Goal: Task Accomplishment & Management: Manage account settings

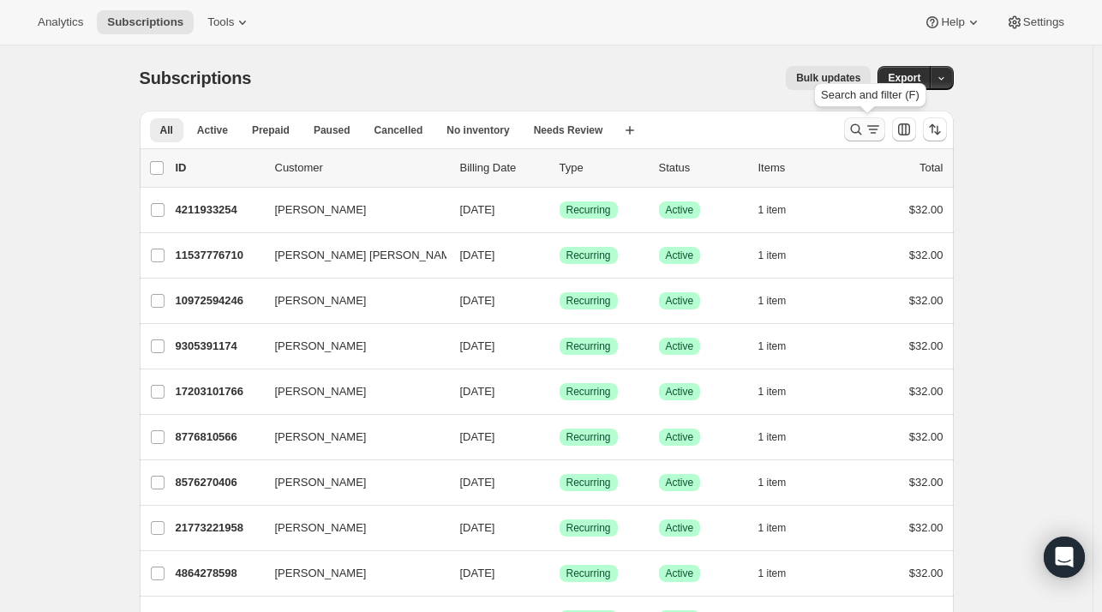
click at [864, 123] on icon "Search and filter results" at bounding box center [855, 129] width 17 height 17
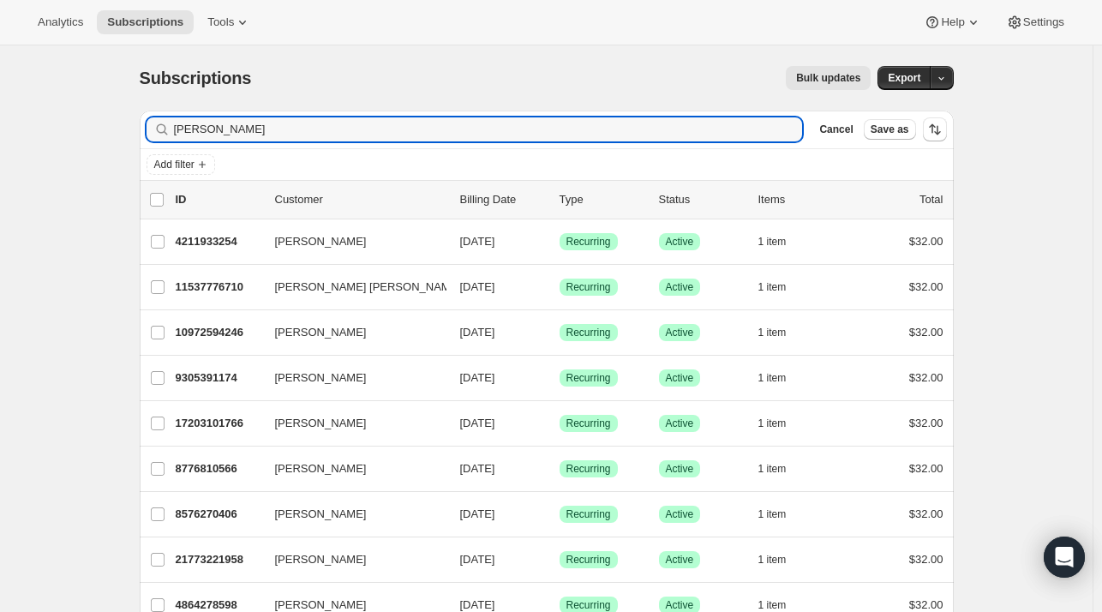
type input "[PERSON_NAME]"
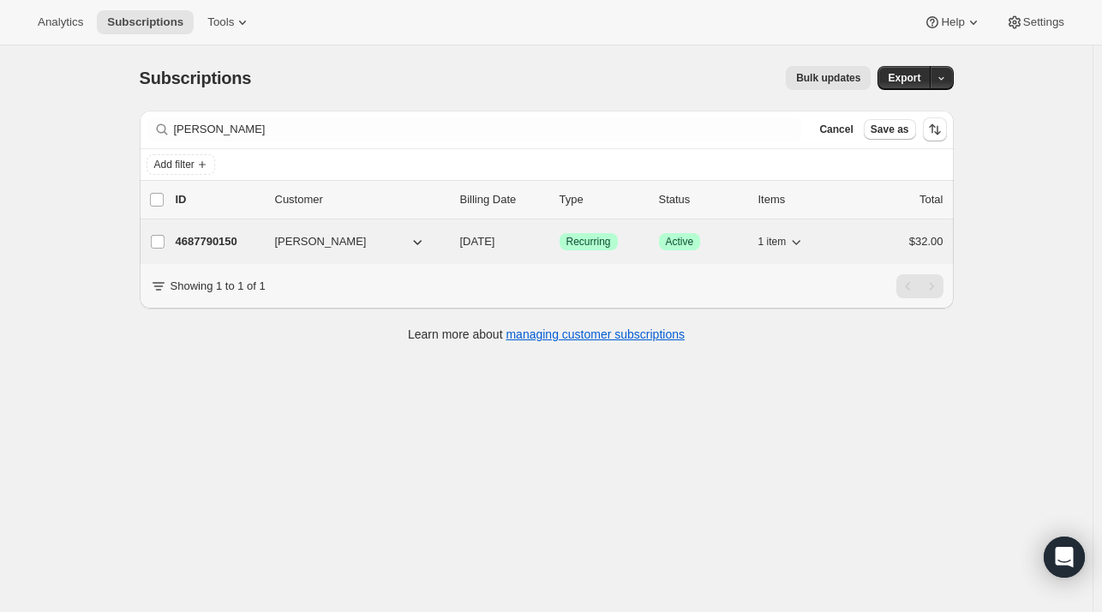
click at [209, 244] on p "4687790150" at bounding box center [219, 241] width 86 height 17
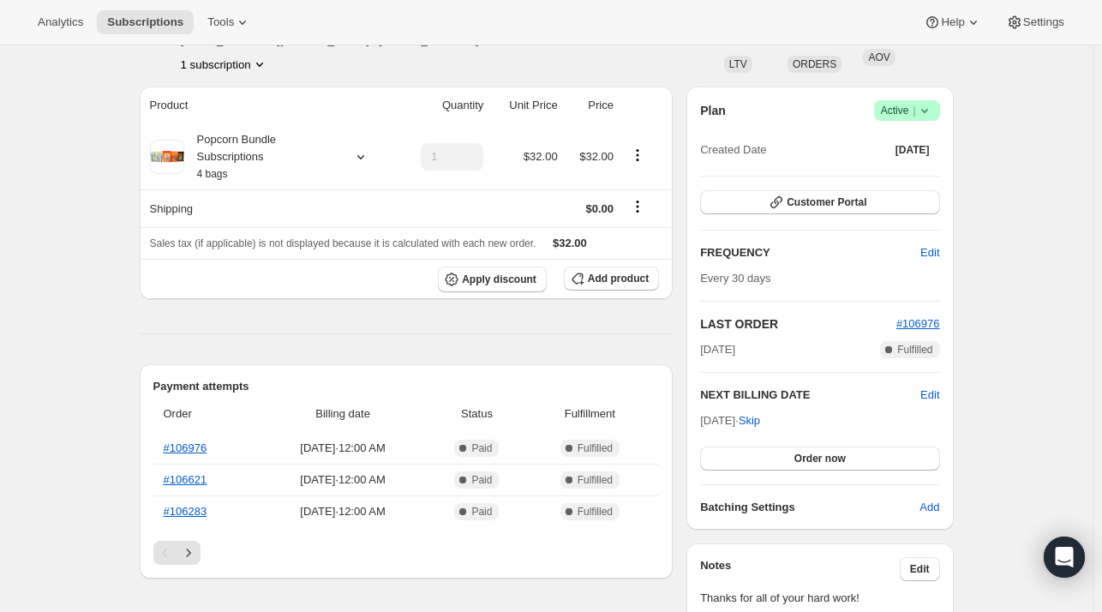
scroll to position [40, 0]
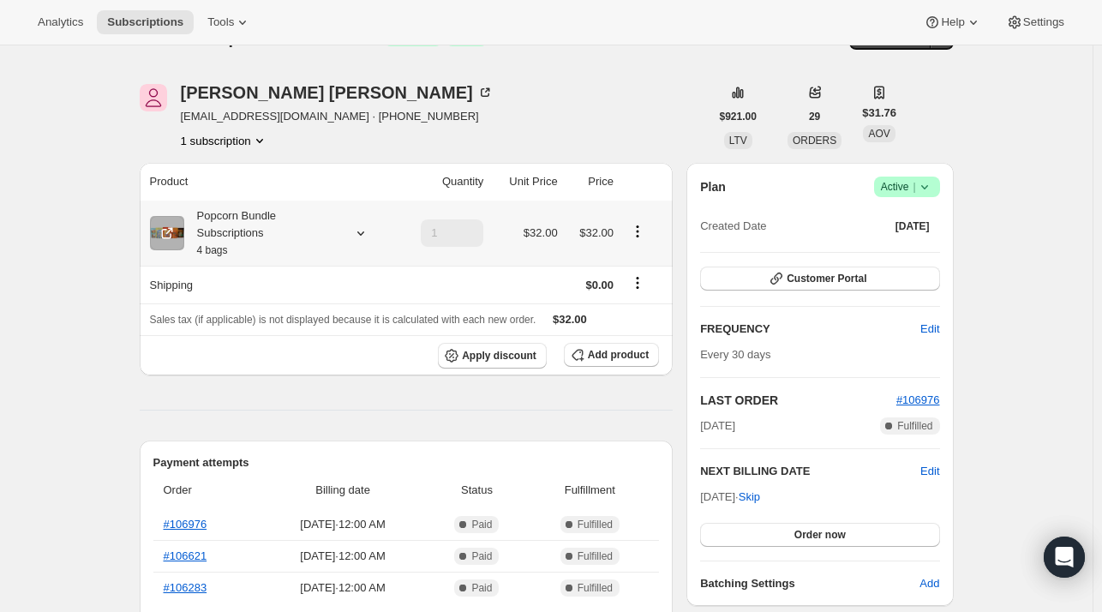
click at [644, 225] on icon "Product actions" at bounding box center [637, 231] width 17 height 17
click at [638, 231] on icon "Product actions" at bounding box center [637, 231] width 3 height 3
click at [635, 237] on icon "Product actions" at bounding box center [637, 231] width 17 height 17
click at [640, 261] on span "Edit box" at bounding box center [641, 264] width 40 height 13
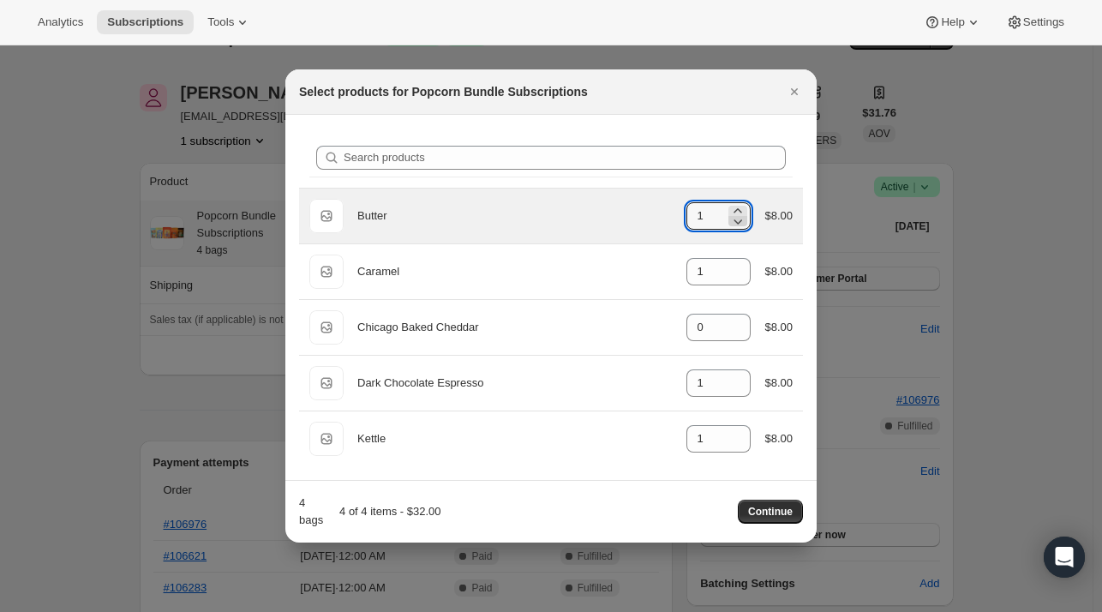
type input "0"
click at [744, 226] on icon ":rdk:" at bounding box center [737, 220] width 17 height 17
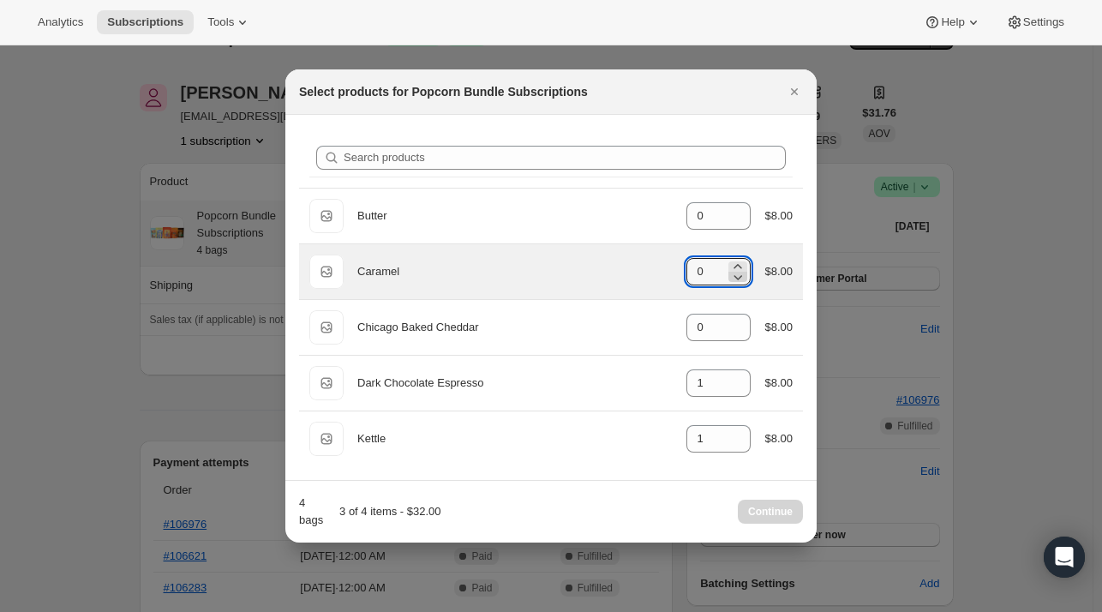
click at [731, 268] on icon ":rdk:" at bounding box center [737, 276] width 17 height 17
click at [737, 266] on icon ":rdk:" at bounding box center [738, 266] width 8 height 4
click at [738, 277] on icon ":rdk:" at bounding box center [737, 276] width 17 height 17
type input "2"
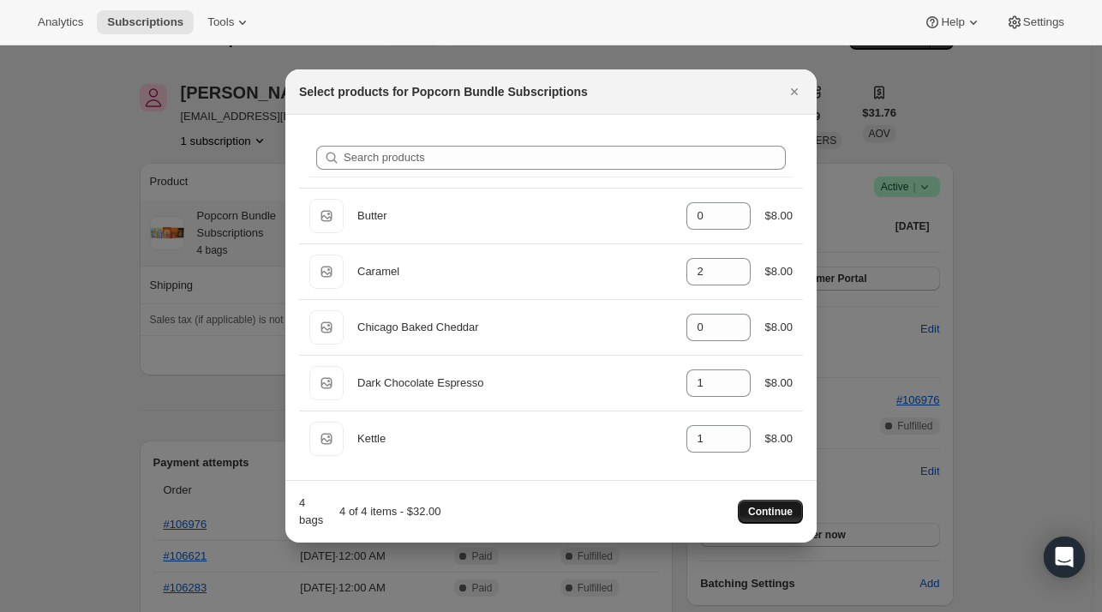
click at [755, 512] on span "Continue" at bounding box center [770, 512] width 45 height 14
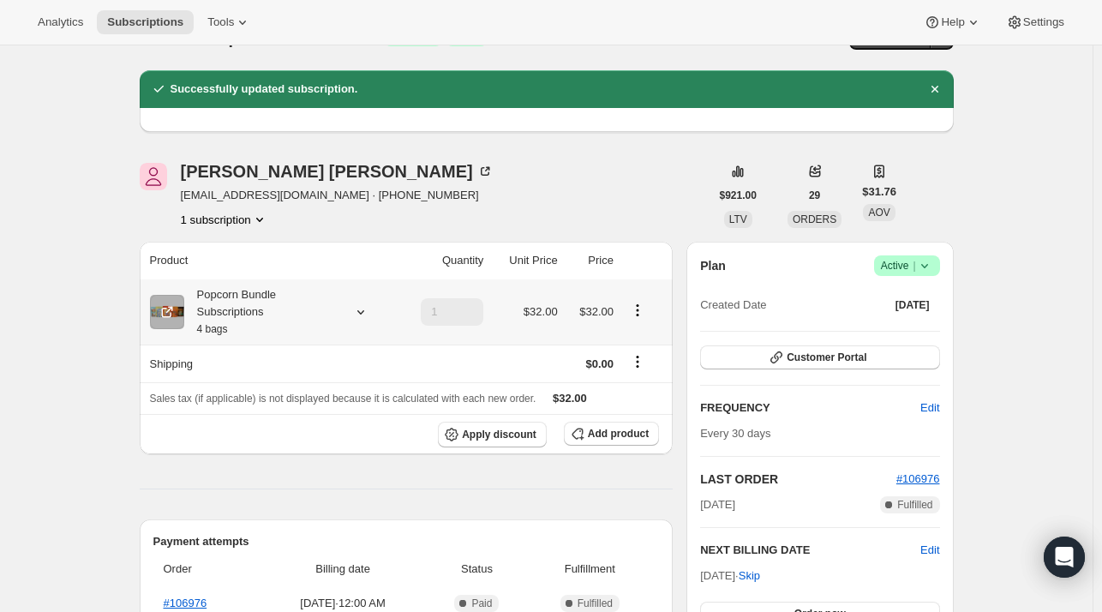
click at [368, 315] on icon at bounding box center [360, 311] width 17 height 17
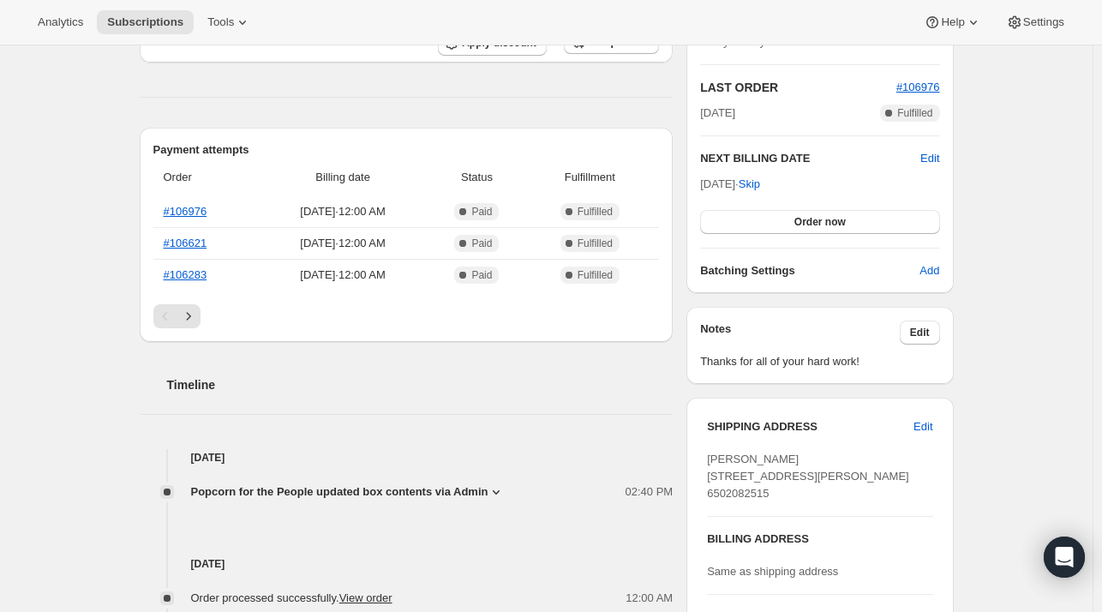
scroll to position [0, 0]
